Goal: Communication & Community: Answer question/provide support

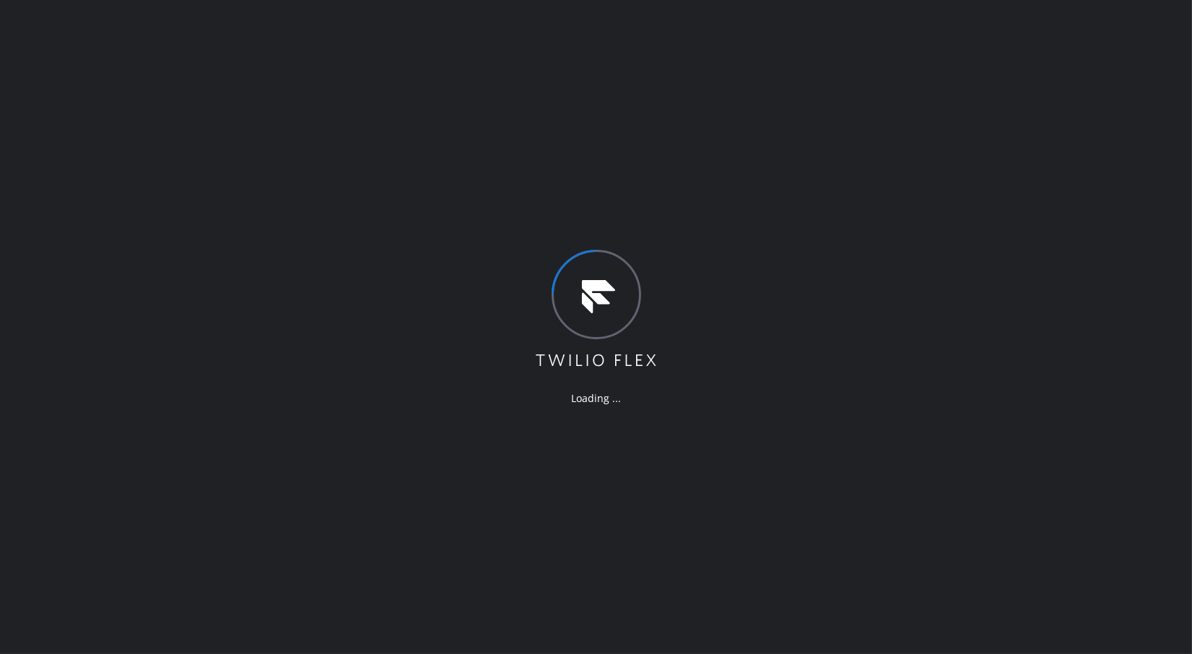
click at [1005, 258] on div "Loading ..." at bounding box center [596, 327] width 1192 height 654
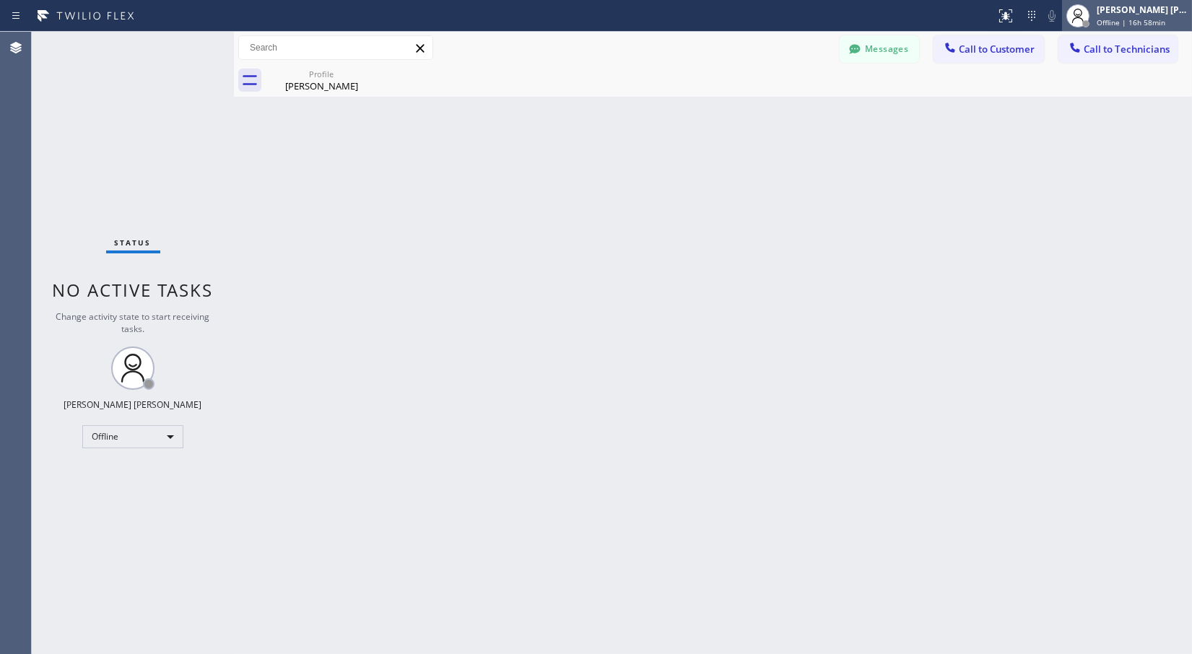
click at [1072, 19] on span "Offline | 16h 58min" at bounding box center [1131, 22] width 69 height 10
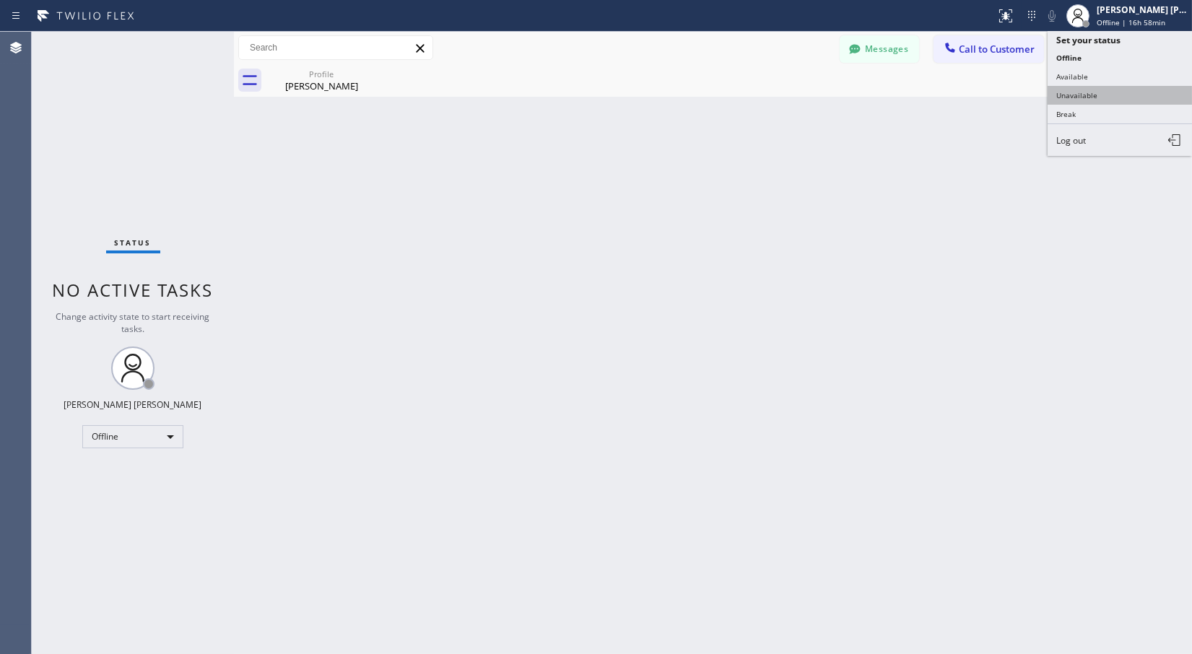
click at [1072, 89] on button "Unavailable" at bounding box center [1120, 95] width 144 height 19
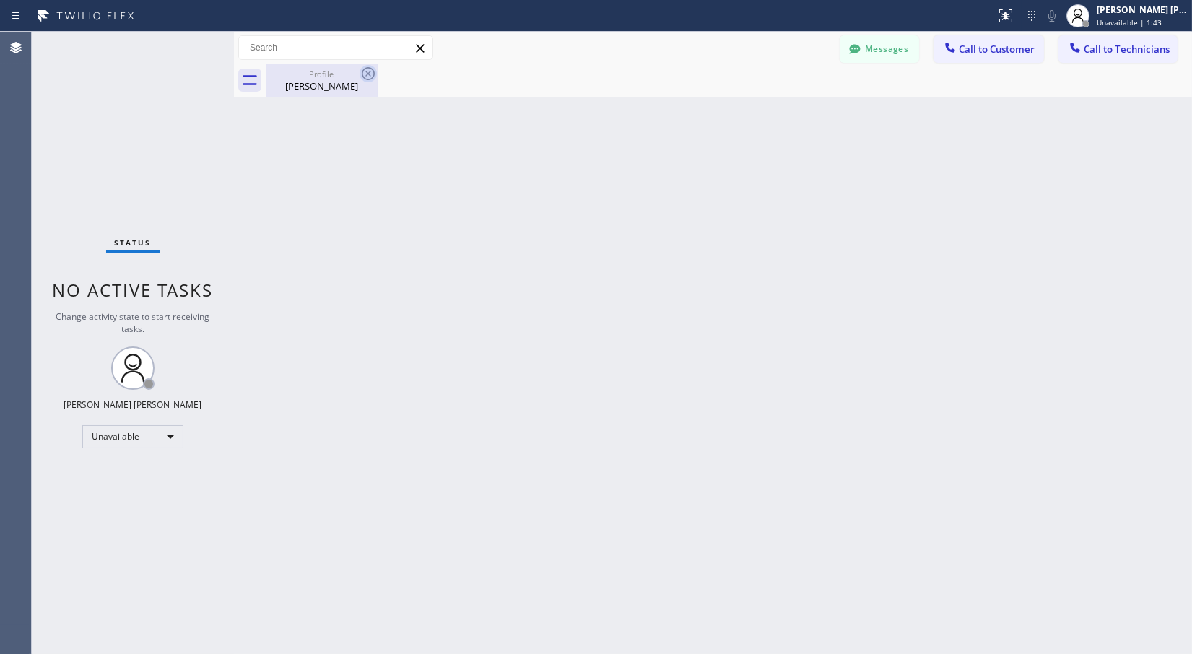
click at [367, 69] on icon at bounding box center [368, 73] width 17 height 17
click at [970, 47] on span "Call to Customer" at bounding box center [997, 49] width 76 height 13
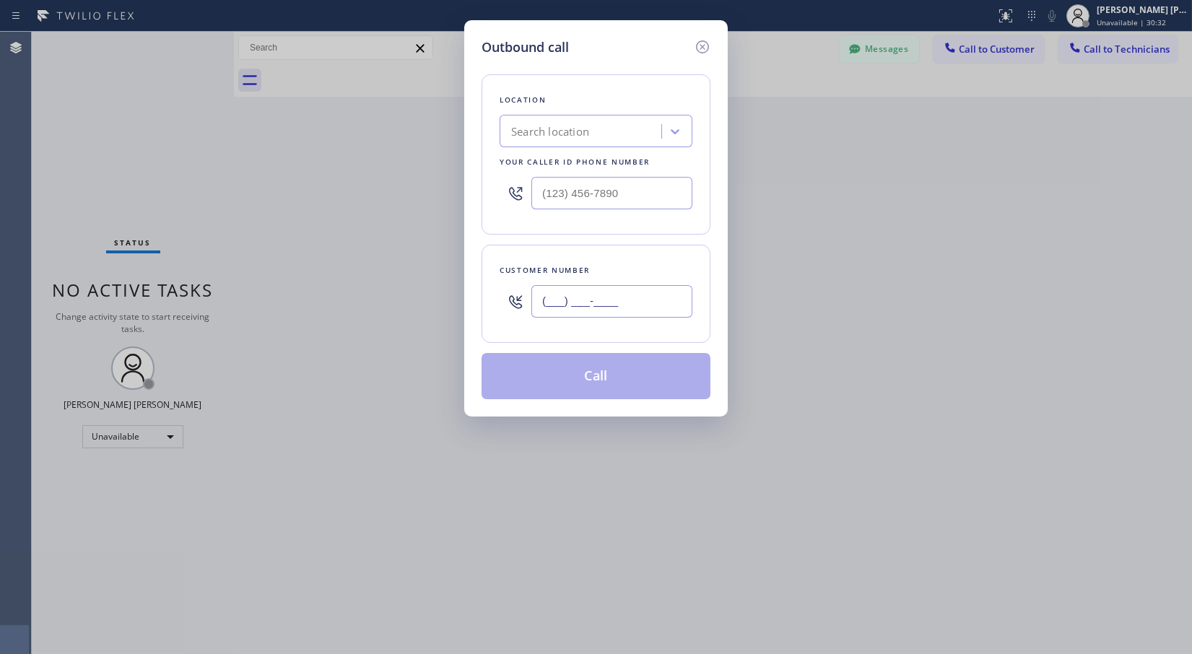
click at [594, 300] on input "(___) ___-____" at bounding box center [612, 301] width 161 height 32
paste input "714) 278-7445"
type input "[PHONE_NUMBER]"
type input "(___) ___-____"
click at [552, 190] on input "(___) ___-____" at bounding box center [612, 193] width 161 height 32
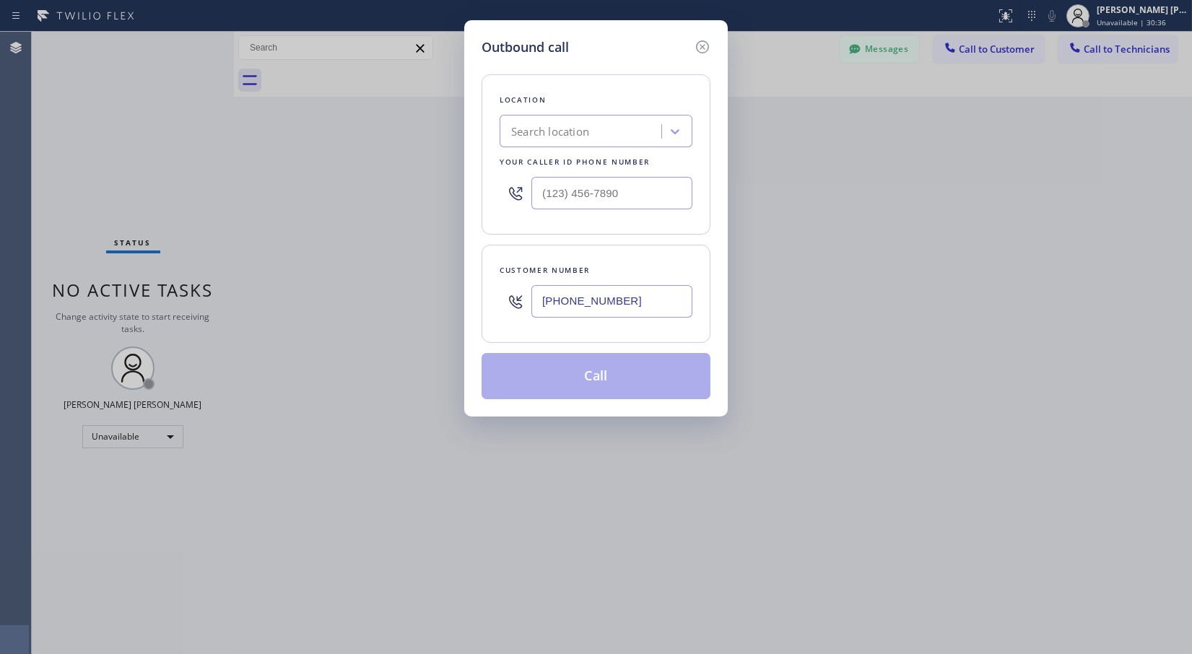
click at [572, 124] on div "Search location" at bounding box center [550, 131] width 78 height 17
paste input "American Standard HVAC Service"
type input "American Standard HVAC Service"
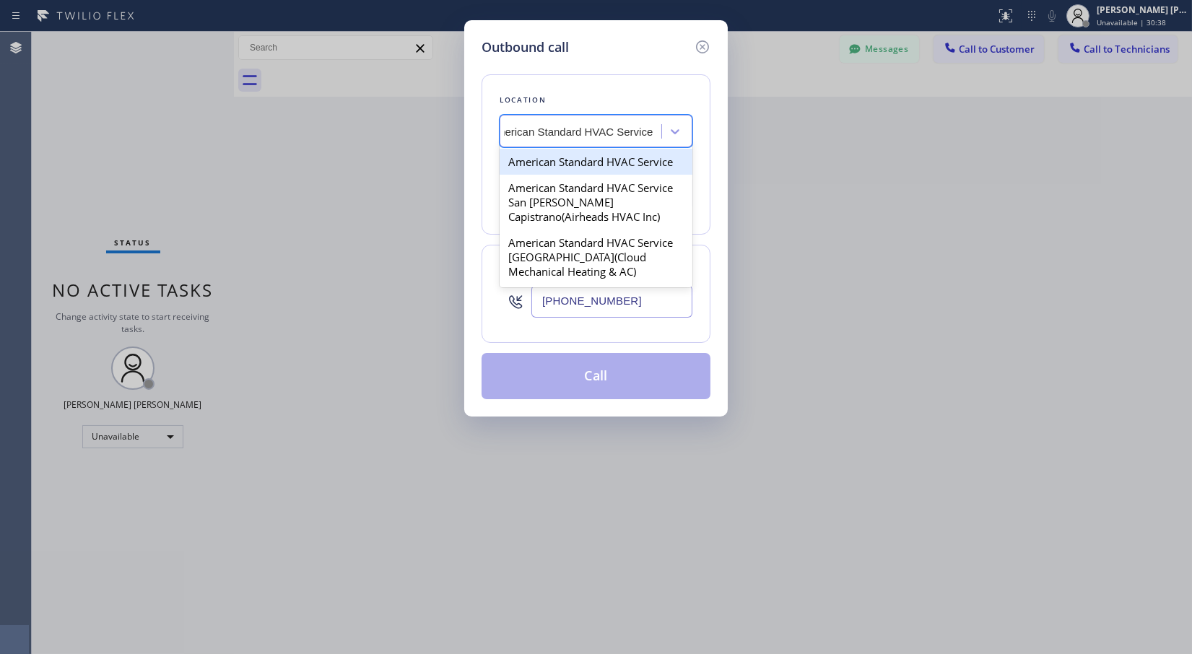
click at [617, 166] on div "American Standard HVAC Service" at bounding box center [596, 162] width 193 height 26
type input "[PHONE_NUMBER]"
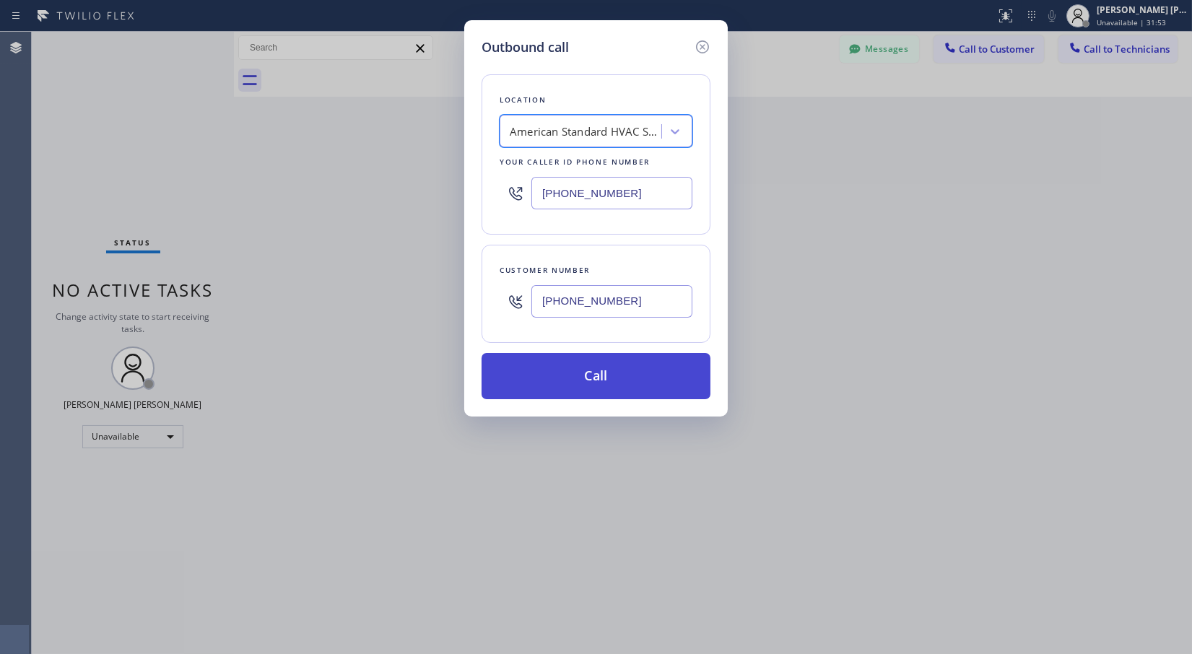
click at [568, 355] on button "Call" at bounding box center [596, 376] width 229 height 46
click at [580, 378] on div "Back to Dashboard Change Sender ID Customers Technicians Select a contact Outbo…" at bounding box center [713, 343] width 958 height 623
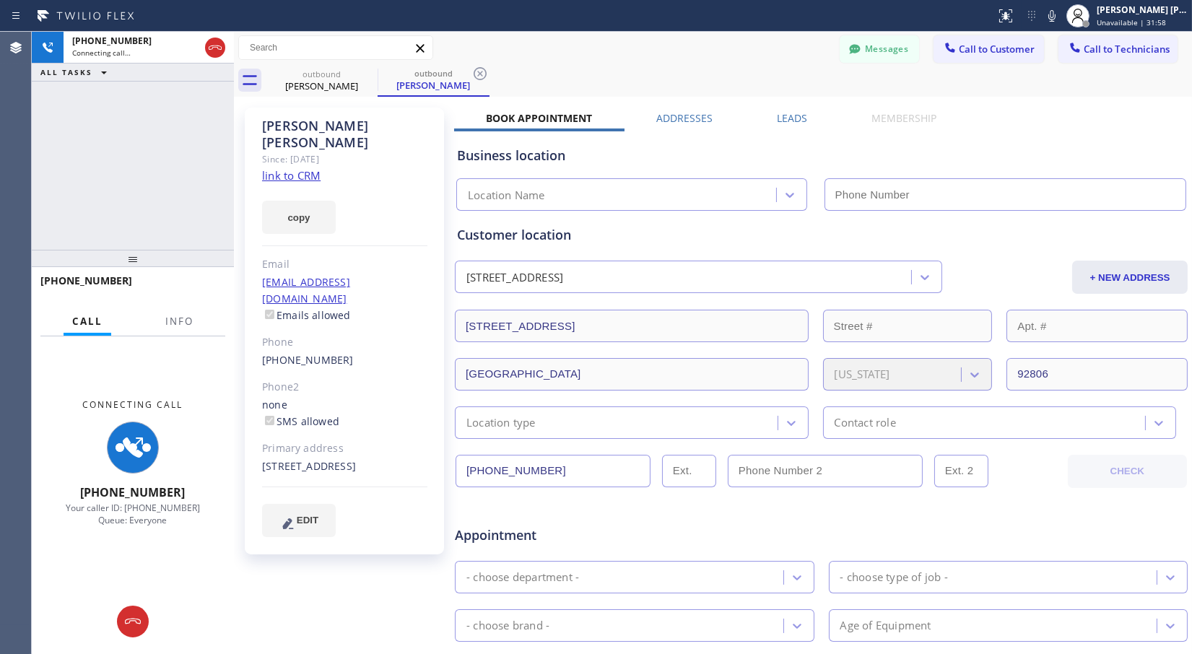
type input "[PHONE_NUMBER]"
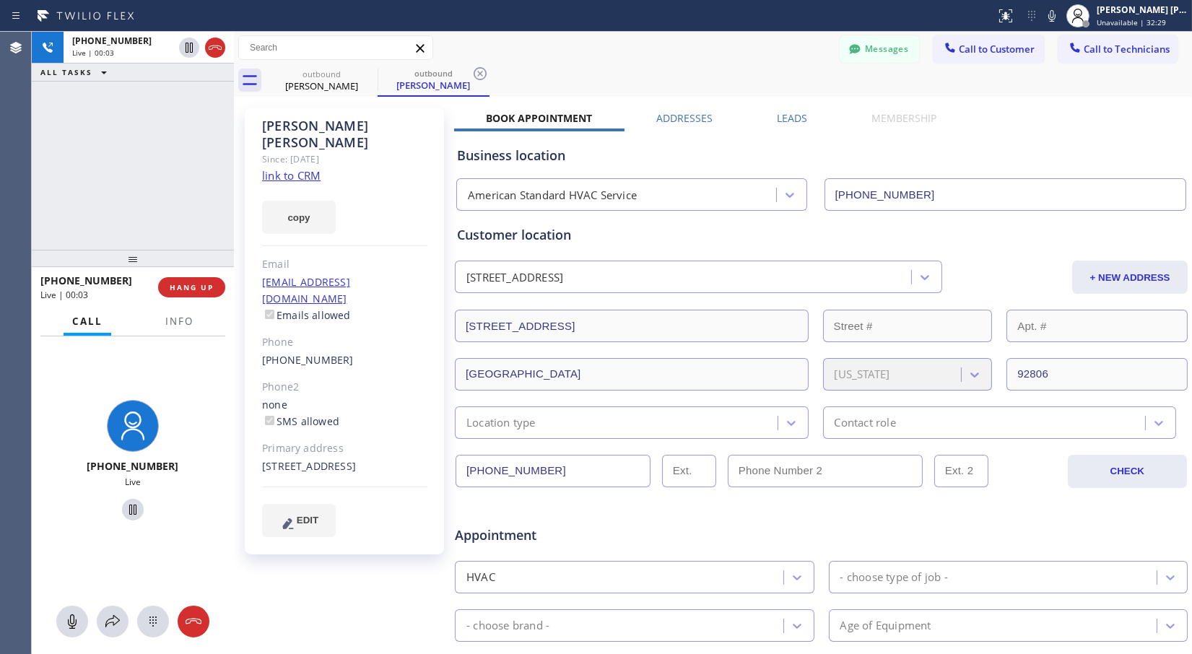
click at [1015, 133] on div "Business location American Standard HVAC Service [PHONE_NUMBER]" at bounding box center [821, 170] width 734 height 79
click at [972, 95] on div "outbound [PERSON_NAME] outbound [PERSON_NAME]" at bounding box center [729, 80] width 927 height 32
click at [929, 110] on div "[PERSON_NAME] Since: [DATE] link to CRM copy Email [EMAIL_ADDRESS][DOMAIN_NAME]…" at bounding box center [713, 568] width 951 height 936
click at [360, 459] on div "[STREET_ADDRESS]" at bounding box center [344, 467] width 165 height 17
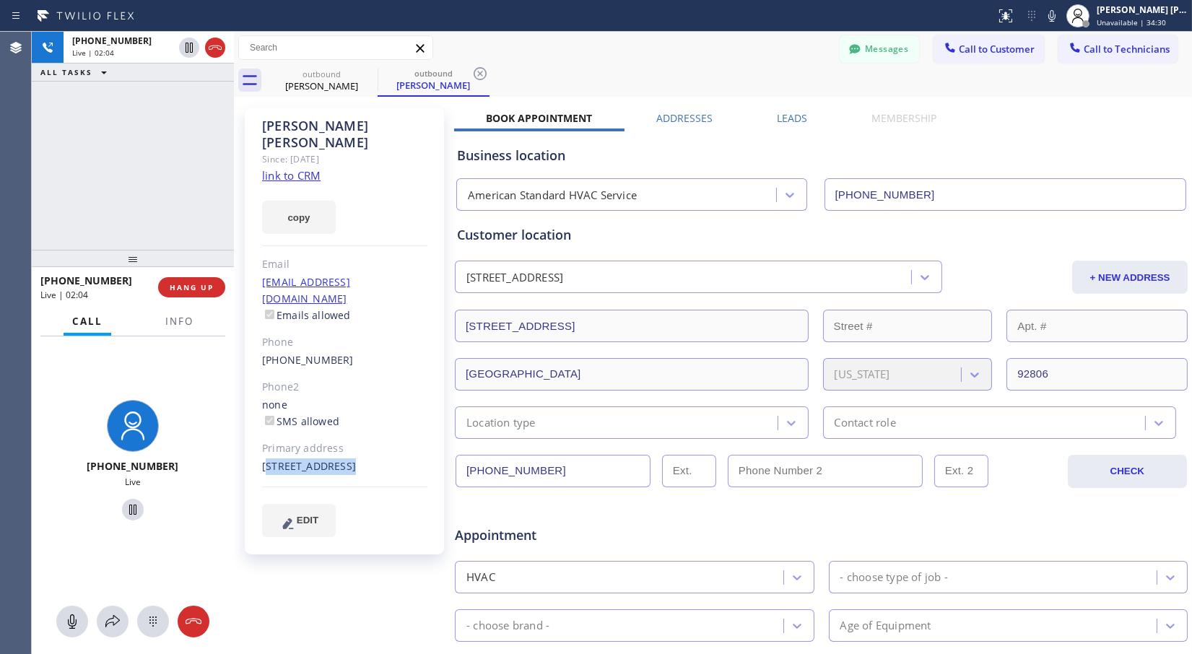
click at [361, 459] on div "[STREET_ADDRESS]" at bounding box center [344, 467] width 165 height 17
click at [179, 289] on span "HANG UP" at bounding box center [192, 287] width 44 height 10
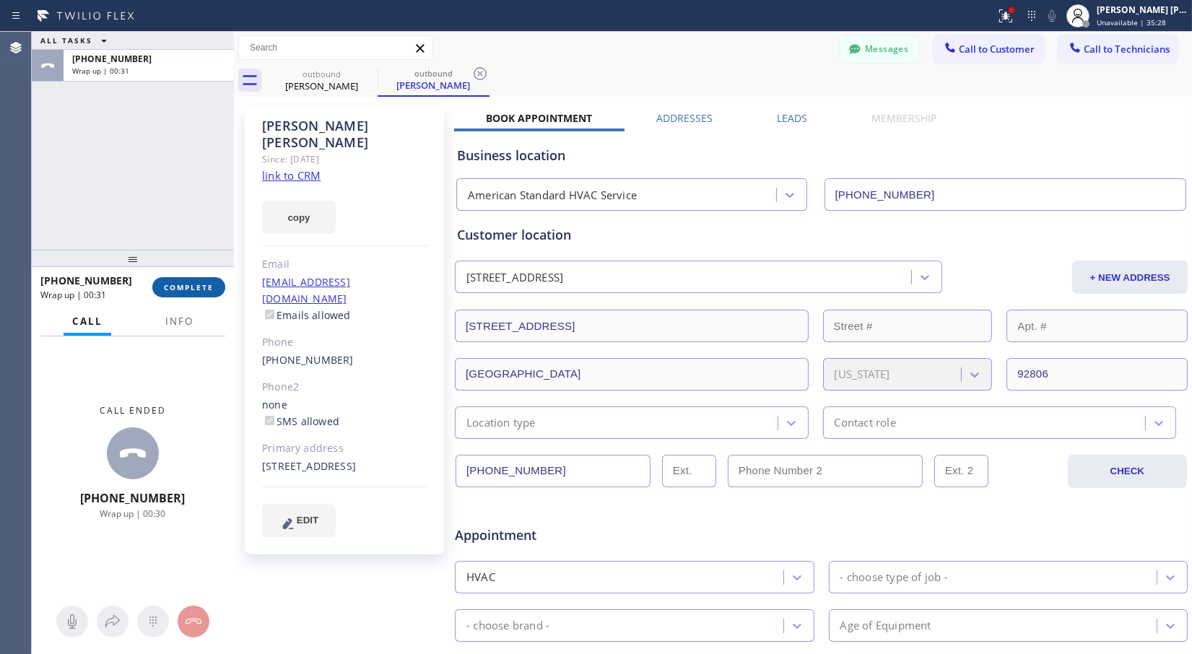
click at [188, 290] on span "COMPLETE" at bounding box center [189, 287] width 50 height 10
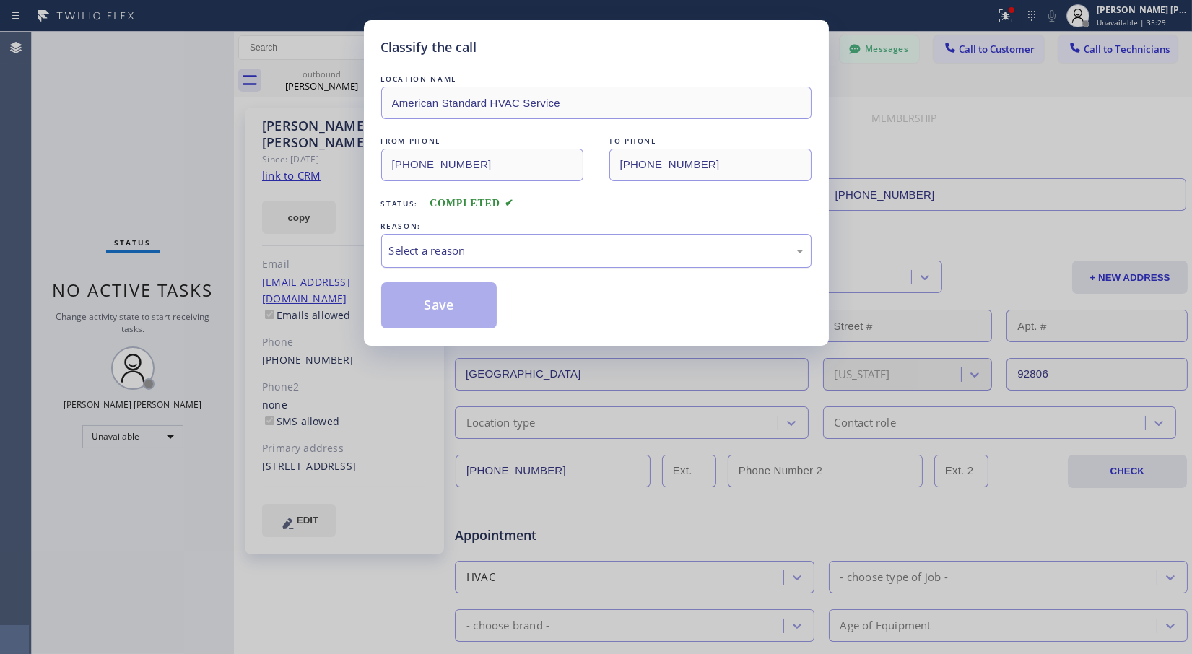
click at [402, 258] on div "Select a reason" at bounding box center [596, 251] width 415 height 17
click at [464, 311] on button "Save" at bounding box center [439, 305] width 116 height 46
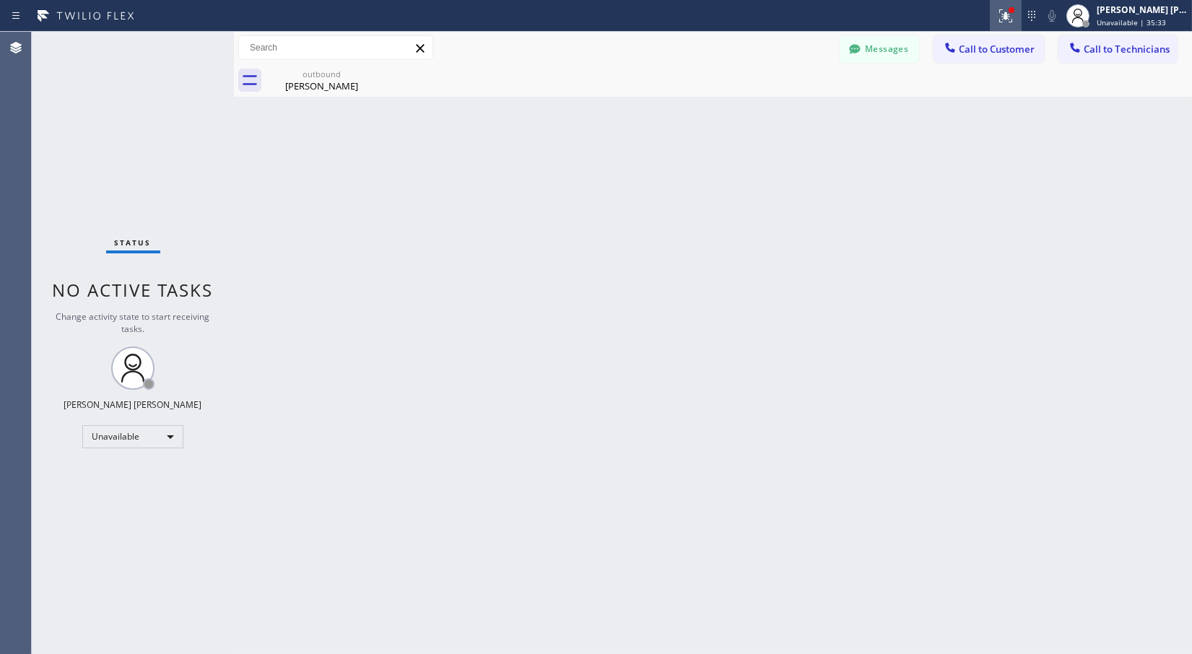
click at [1002, 19] on icon at bounding box center [1005, 15] width 13 height 13
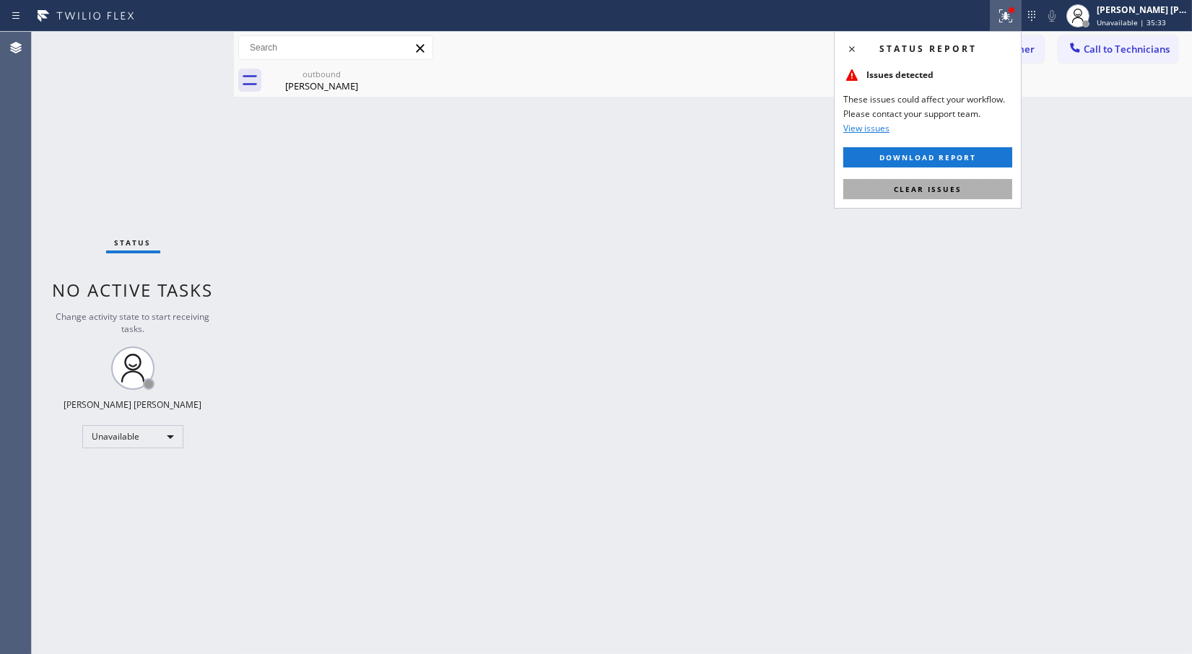
click at [976, 189] on button "Clear issues" at bounding box center [927, 189] width 169 height 20
